Goal: Task Accomplishment & Management: Complete application form

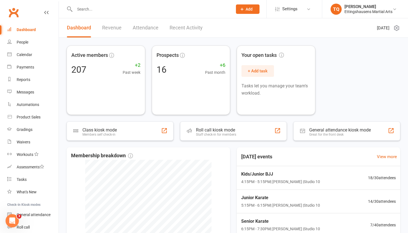
click at [81, 9] on input "text" at bounding box center [151, 9] width 156 height 8
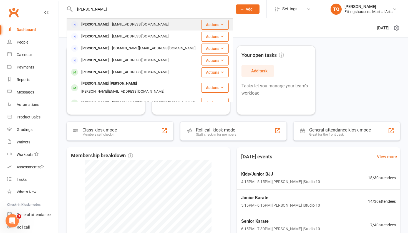
type input "[PERSON_NAME]"
click at [87, 23] on div "[PERSON_NAME]" at bounding box center [95, 25] width 31 height 8
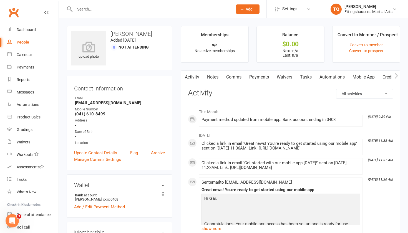
click at [82, 8] on input "text" at bounding box center [151, 9] width 156 height 8
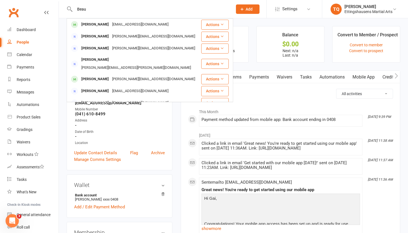
type input "Beau"
click at [146, 133] on div "Date of Birth" at bounding box center [120, 131] width 90 height 5
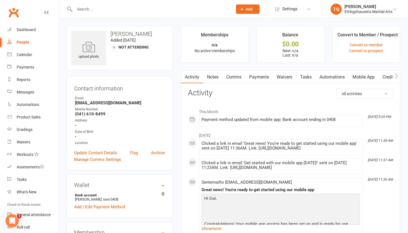
click at [222, 6] on button "Add" at bounding box center [248, 8] width 24 height 9
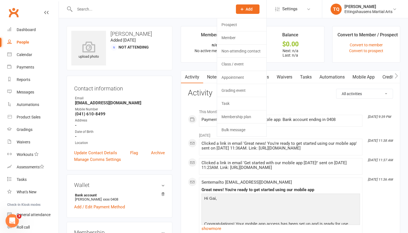
click at [222, 9] on icon at bounding box center [242, 9] width 5 height 5
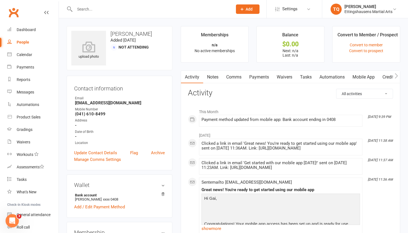
click at [222, 9] on icon at bounding box center [242, 9] width 5 height 5
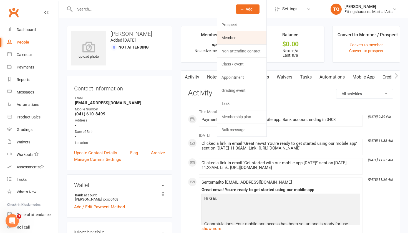
click at [222, 40] on link "Member" at bounding box center [241, 37] width 49 height 13
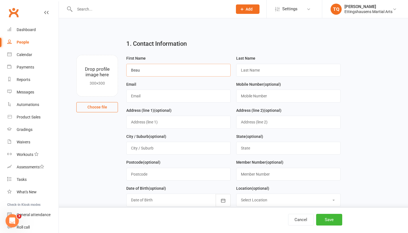
type input "Beau"
type input "[PERSON_NAME]"
click at [86, 9] on input "text" at bounding box center [151, 9] width 156 height 8
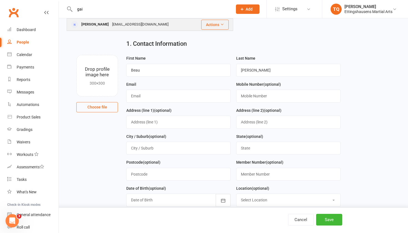
type input "gai"
click at [89, 23] on div "[PERSON_NAME]" at bounding box center [95, 25] width 31 height 8
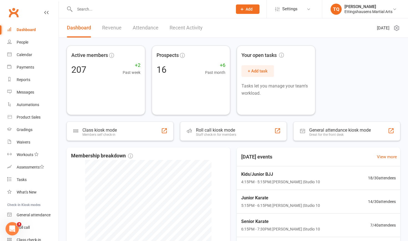
click at [84, 8] on input "text" at bounding box center [151, 9] width 156 height 8
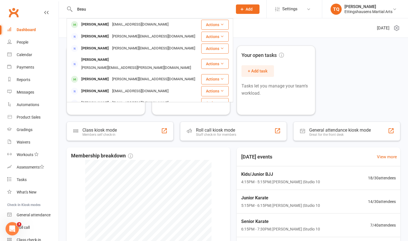
type input "Beau"
click at [222, 9] on icon at bounding box center [242, 9] width 5 height 5
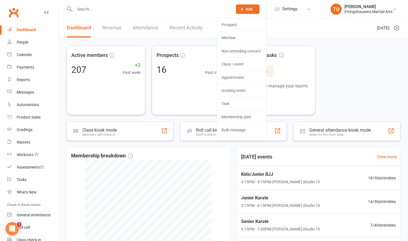
click at [222, 8] on icon at bounding box center [242, 9] width 5 height 5
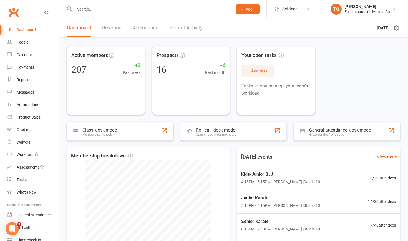
click at [222, 8] on span "Add" at bounding box center [249, 9] width 7 height 4
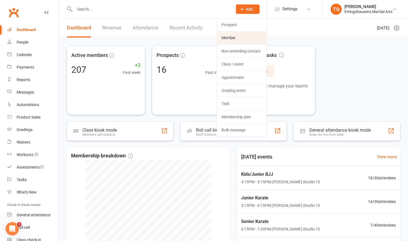
click at [222, 38] on link "Member" at bounding box center [241, 37] width 49 height 13
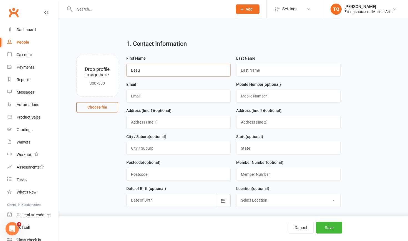
type input "Beau"
type input "[PERSON_NAME]"
type input "[EMAIL_ADDRESS][PERSON_NAME][DOMAIN_NAME]"
type input "04161084999"
click at [222, 152] on button "Save" at bounding box center [329, 228] width 26 height 12
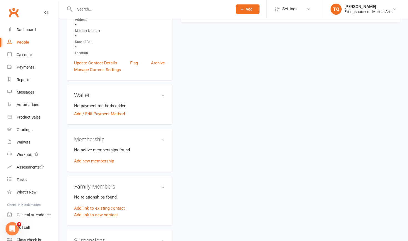
scroll to position [117, 0]
click at [92, 152] on link "Add link to existing contact" at bounding box center [99, 209] width 51 height 7
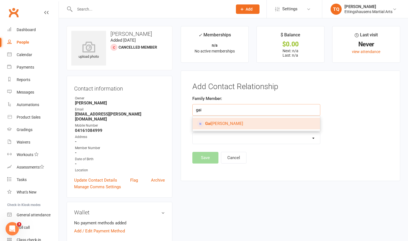
type input "gai"
click at [221, 123] on span "[PERSON_NAME]" at bounding box center [224, 123] width 38 height 5
type input "[PERSON_NAME]"
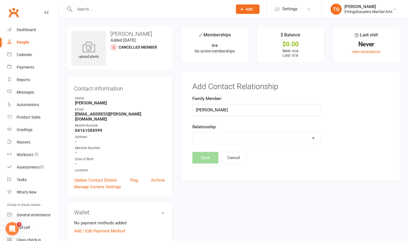
select select "0"
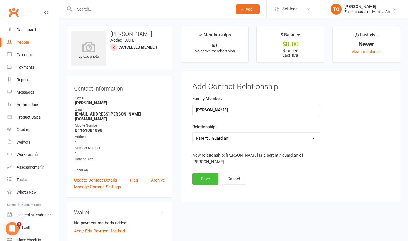
click at [201, 152] on button "Save" at bounding box center [205, 179] width 26 height 12
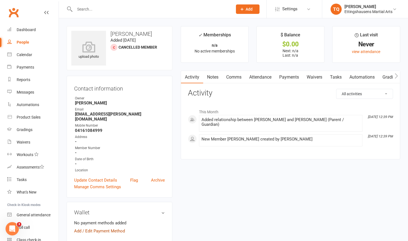
click at [78, 152] on link "Add / Edit Payment Method" at bounding box center [99, 231] width 51 height 7
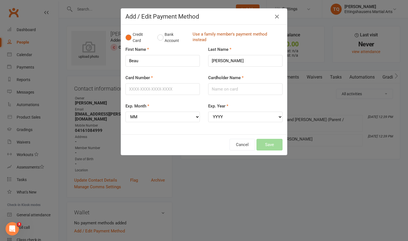
click at [222, 34] on link "Use a family member's payment method instead" at bounding box center [236, 37] width 87 height 12
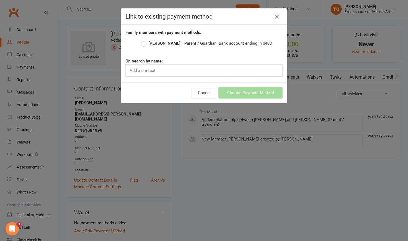
click at [160, 69] on div "Add a contact" at bounding box center [204, 70] width 157 height 12
type input "g"
click at [144, 43] on label "[PERSON_NAME] – Parent / Guardian: Bank account ending in 0408" at bounding box center [206, 43] width 131 height 7
click at [144, 40] on input "[PERSON_NAME] – Parent / Guardian: Bank account ending in 0408" at bounding box center [143, 40] width 4 height 0
click at [222, 92] on button "Choose Payment Method" at bounding box center [251, 93] width 64 height 12
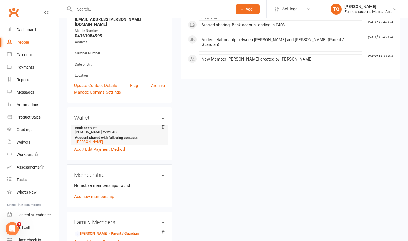
scroll to position [96, 0]
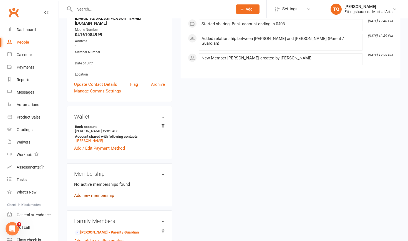
click at [96, 152] on link "Add new membership" at bounding box center [94, 195] width 40 height 5
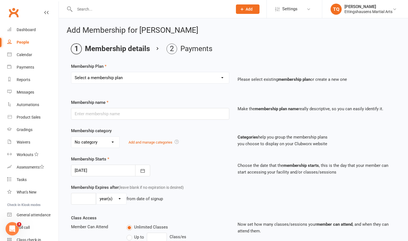
select select "1"
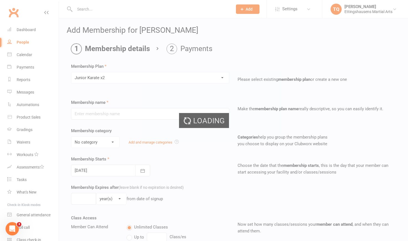
type input "Junior Karate x2"
select select "6"
type input "1"
type input "2"
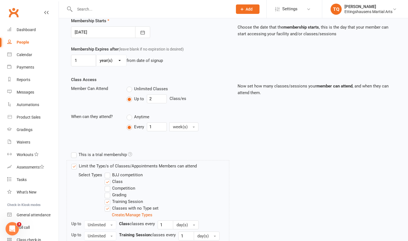
scroll to position [139, 0]
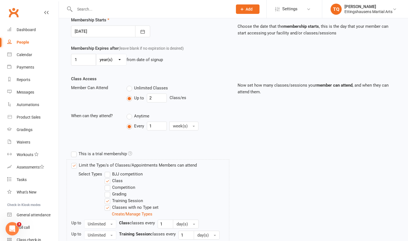
click at [74, 152] on label "Limit the Type/s of Classes/Appointments Members can attend" at bounding box center [134, 165] width 126 height 7
click at [74, 152] on input "Limit the Type/s of Classes/Appointments Members can attend" at bounding box center [73, 162] width 4 height 0
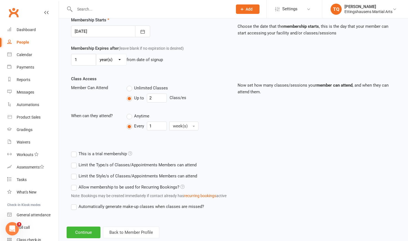
click at [74, 152] on label "Limit the Type/s of Classes/Appointments Members can attend" at bounding box center [134, 165] width 126 height 7
click at [74, 152] on input "Limit the Type/s of Classes/Appointments Members can attend" at bounding box center [73, 162] width 4 height 0
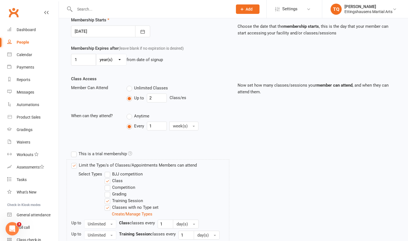
click at [107, 152] on label "Training Session" at bounding box center [124, 200] width 38 height 7
click at [107, 152] on input "Training Session" at bounding box center [107, 197] width 4 height 0
click at [108, 152] on label "Classes with no Type set" at bounding box center [132, 207] width 54 height 7
click at [108, 152] on input "Classes with no Type set" at bounding box center [107, 204] width 4 height 0
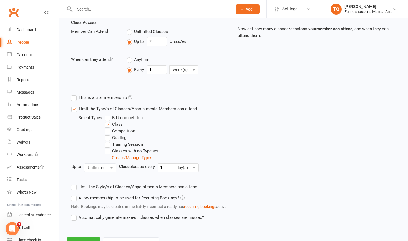
scroll to position [196, 0]
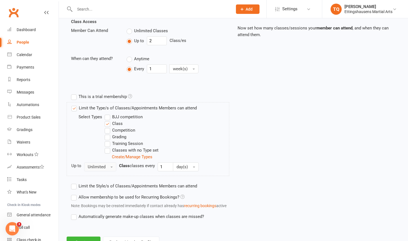
click at [111, 152] on button "Unlimited" at bounding box center [100, 166] width 32 height 9
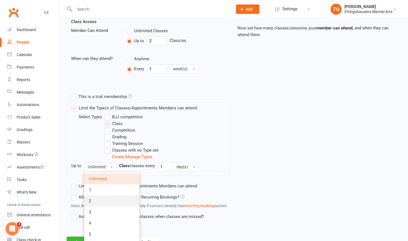
click at [105, 152] on link "2" at bounding box center [111, 201] width 55 height 11
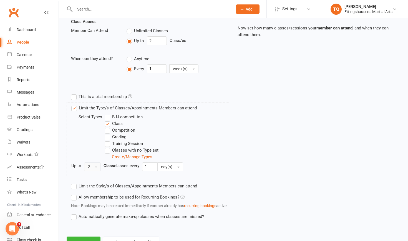
click at [96, 152] on span "button" at bounding box center [96, 167] width 2 height 1
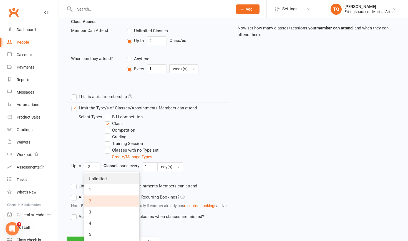
click at [94, 152] on span "Unlimited" at bounding box center [98, 178] width 18 height 5
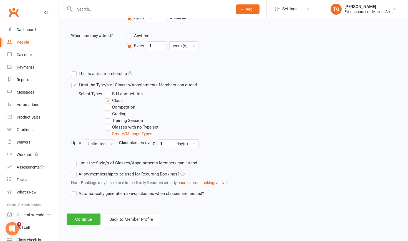
scroll to position [224, 0]
click at [82, 152] on button "Continue" at bounding box center [84, 220] width 34 height 12
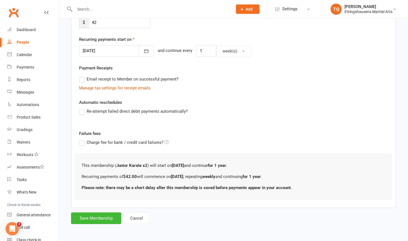
scroll to position [0, 0]
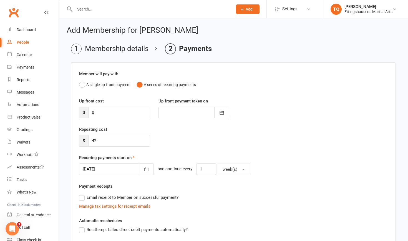
click at [82, 152] on label "Email receipt to Member on successful payment?" at bounding box center [128, 197] width 99 height 7
click at [82, 152] on input "Email receipt to Member on successful payment?" at bounding box center [81, 194] width 4 height 0
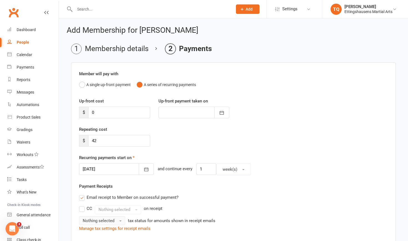
click at [120, 152] on span "button" at bounding box center [120, 221] width 2 height 1
click at [114, 152] on link "Inc tax" at bounding box center [106, 232] width 55 height 11
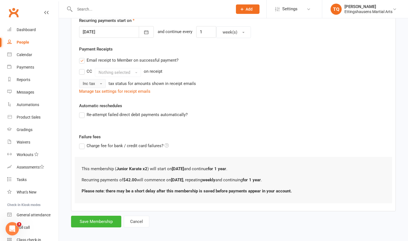
scroll to position [138, 0]
click at [82, 115] on label "Re-attempt failed direct debit payments automatically?" at bounding box center [133, 114] width 109 height 7
click at [82, 111] on input "Re-attempt failed direct debit payments automatically?" at bounding box center [81, 111] width 4 height 0
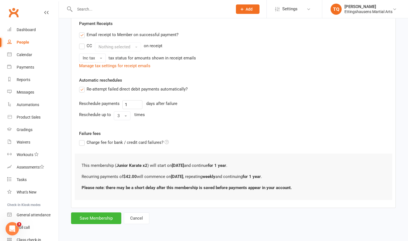
scroll to position [167, 0]
click at [94, 152] on button "Save Membership" at bounding box center [96, 218] width 50 height 12
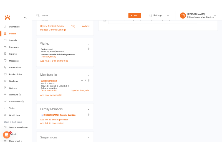
scroll to position [152, 0]
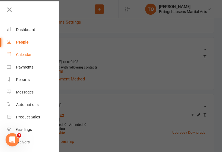
click at [24, 55] on div "Calendar" at bounding box center [24, 54] width 16 height 4
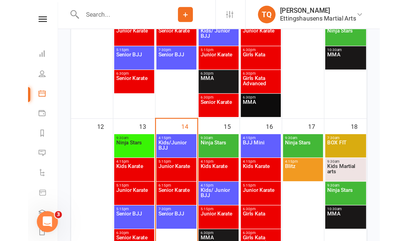
scroll to position [235, 0]
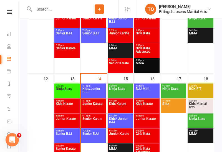
click at [89, 108] on span "Junior Karate" at bounding box center [93, 107] width 23 height 10
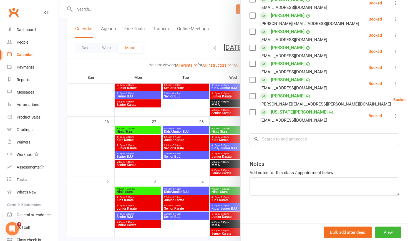
scroll to position [205, 0]
click at [222, 139] on input "search" at bounding box center [325, 139] width 150 height 12
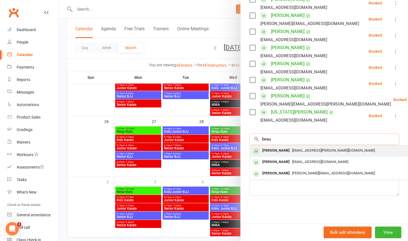
type input "beau"
click at [222, 149] on div "[PERSON_NAME]" at bounding box center [276, 151] width 32 height 8
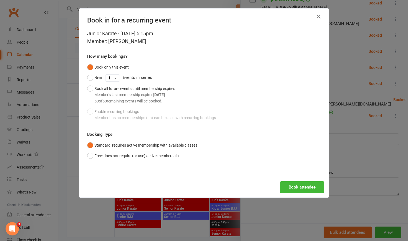
select select "9"
click at [222, 152] on button "Book attendee" at bounding box center [302, 187] width 44 height 12
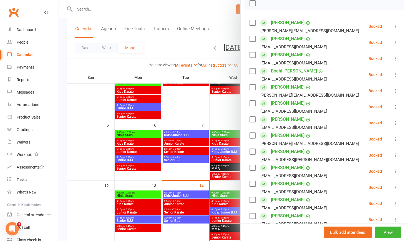
scroll to position [49, 0]
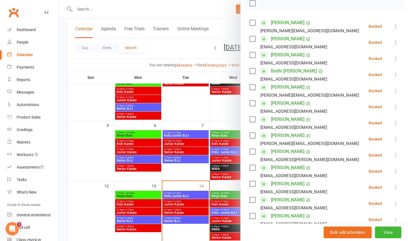
click at [222, 152] on div at bounding box center [233, 120] width 349 height 241
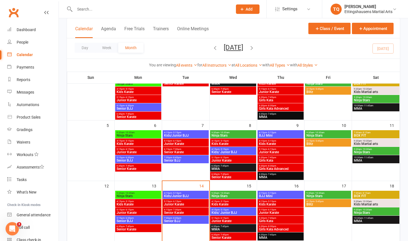
click at [222, 152] on span "Junior Karate" at bounding box center [233, 220] width 44 height 3
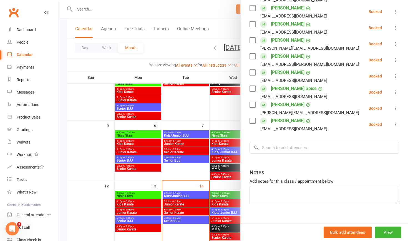
scroll to position [141, 0]
click at [222, 142] on input "search" at bounding box center [325, 148] width 150 height 12
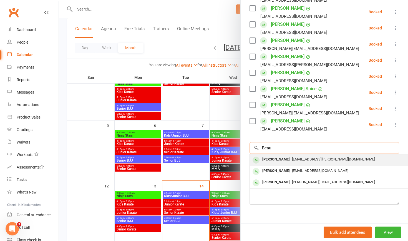
type input "Beau"
click at [222, 152] on div "[PERSON_NAME]" at bounding box center [276, 160] width 32 height 8
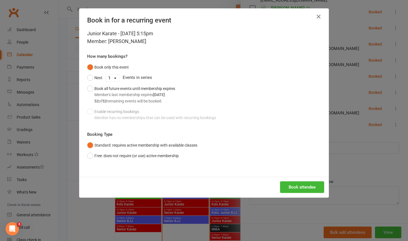
select select "9"
click at [222, 152] on button "Book attendee" at bounding box center [302, 187] width 44 height 12
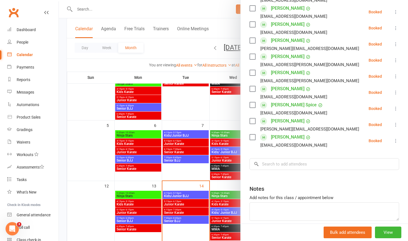
click at [83, 7] on div at bounding box center [233, 120] width 349 height 241
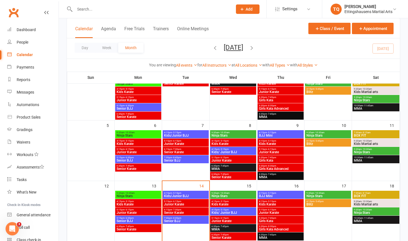
click at [83, 7] on input "text" at bounding box center [151, 9] width 156 height 8
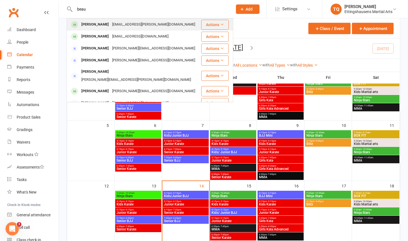
type input "beau"
click at [83, 24] on div "[PERSON_NAME]" at bounding box center [95, 25] width 31 height 8
